Goal: Browse casually

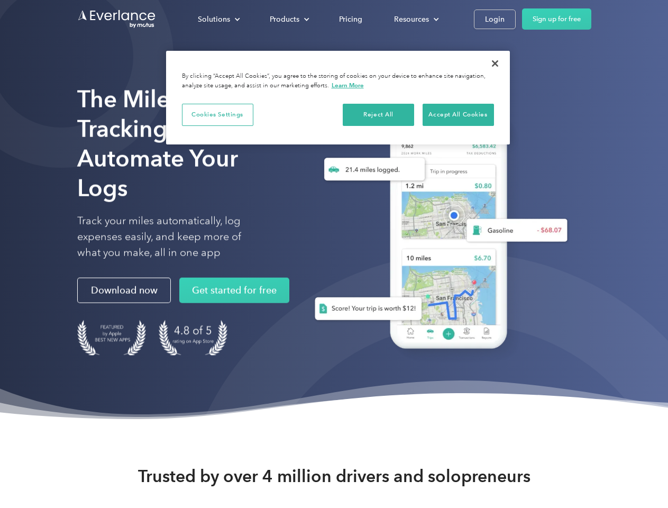
click at [219, 19] on div "Solutions" at bounding box center [214, 19] width 32 height 13
click at [288, 19] on div "Products" at bounding box center [285, 19] width 30 height 13
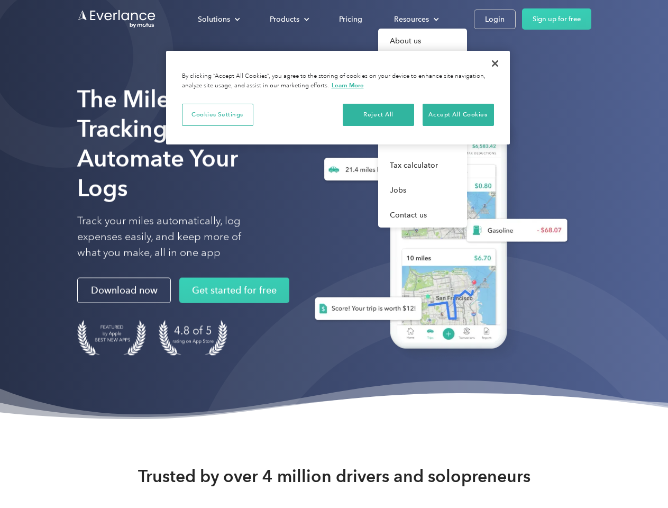
click at [415, 19] on div "Resources" at bounding box center [411, 19] width 35 height 13
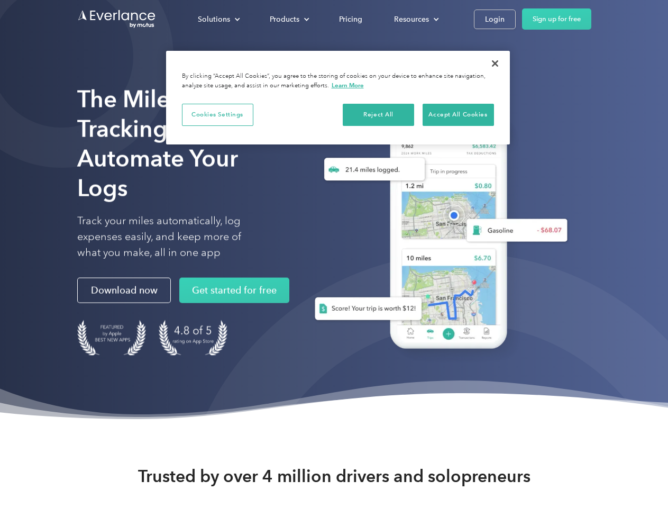
click at [218, 114] on button "Cookies Settings" at bounding box center [217, 115] width 71 height 22
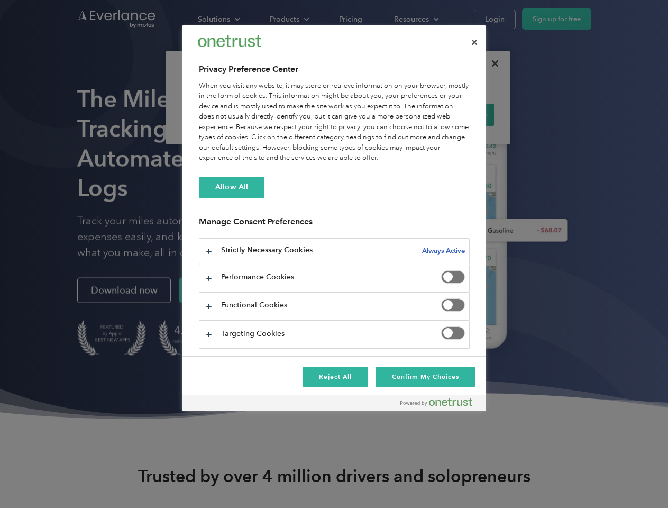
click at [379, 114] on div "When you visit any website, it may store or retrieve information on your browse…" at bounding box center [334, 122] width 271 height 83
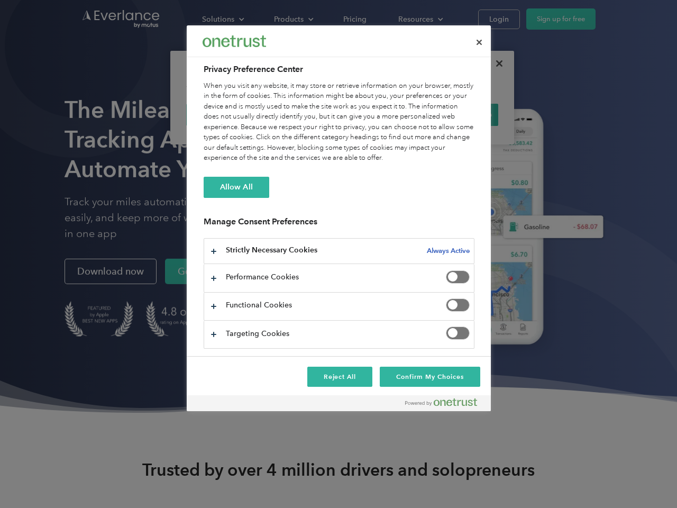
click at [458, 114] on div "When you visit any website, it may store or retrieve information on your browse…" at bounding box center [339, 122] width 271 height 83
click at [495, 64] on div at bounding box center [338, 254] width 677 height 508
